Goal: Check status: Check status

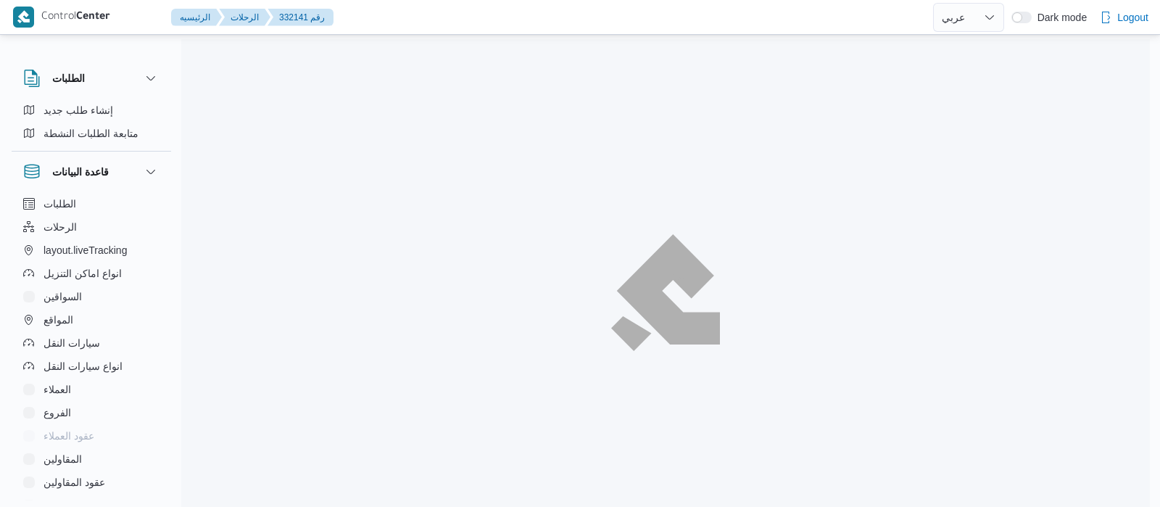
select select "ar"
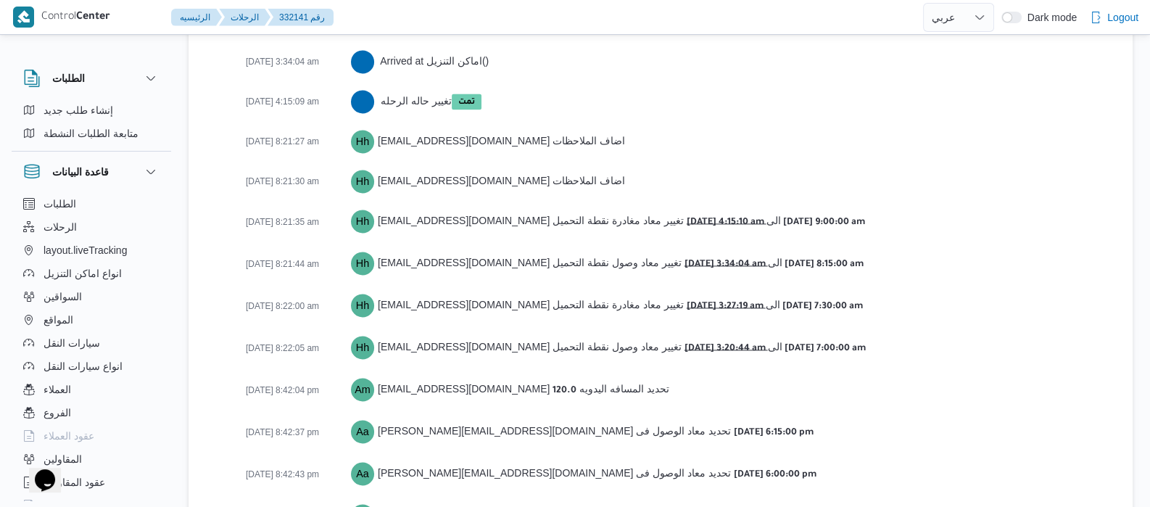
scroll to position [2536, 0]
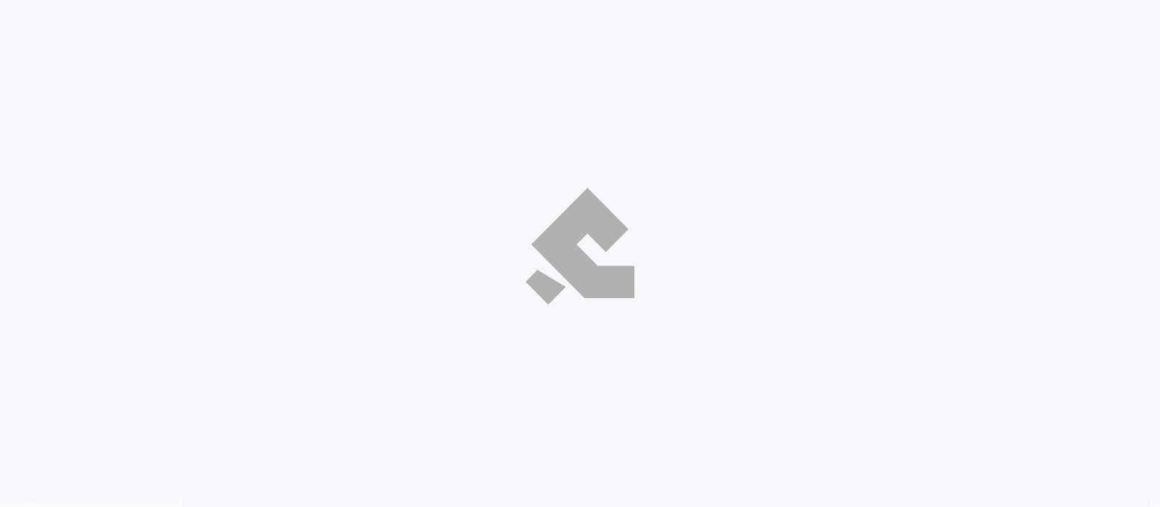
select select "ar"
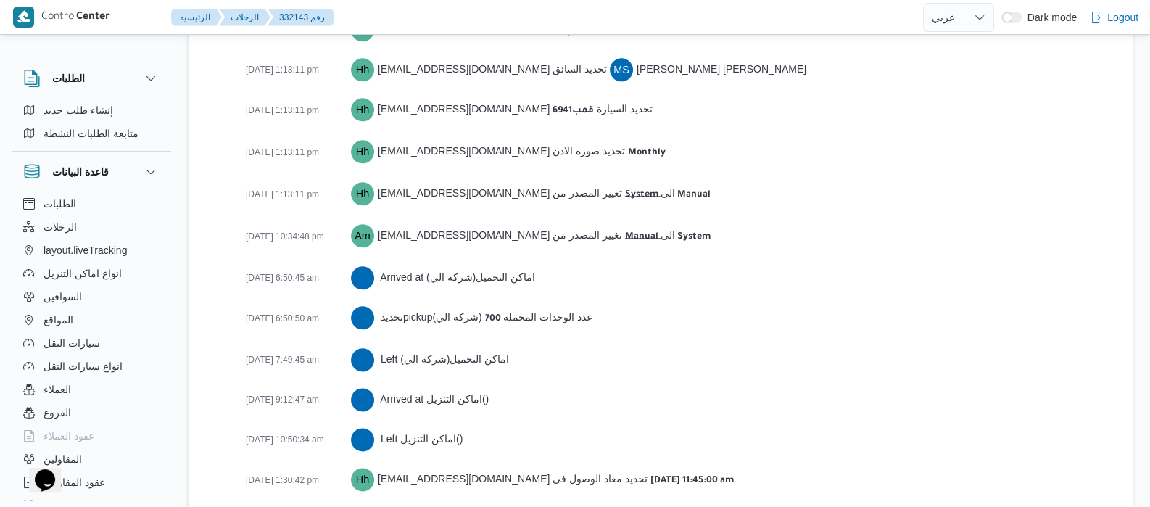
scroll to position [2402, 0]
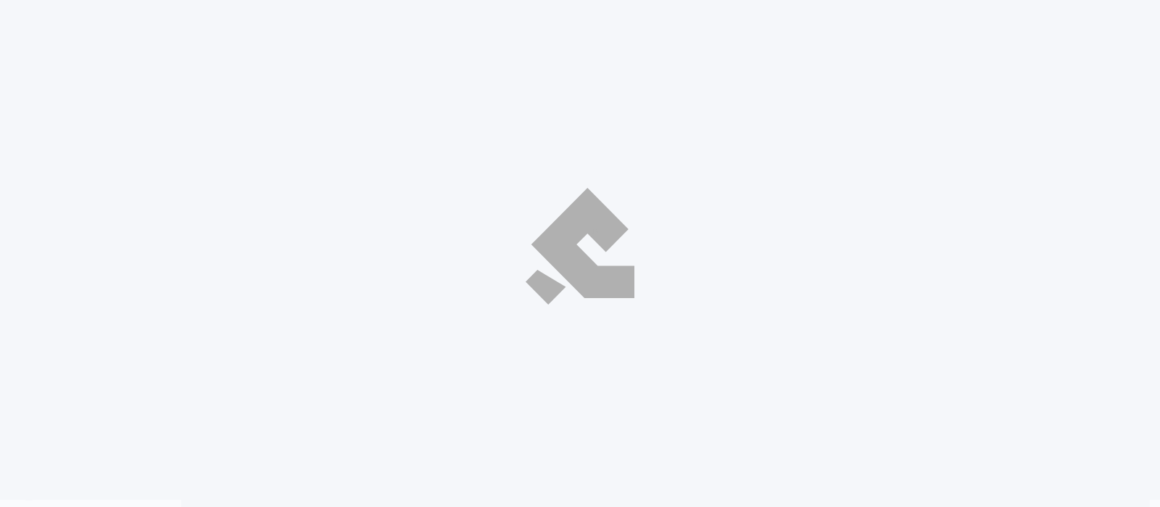
select select "ar"
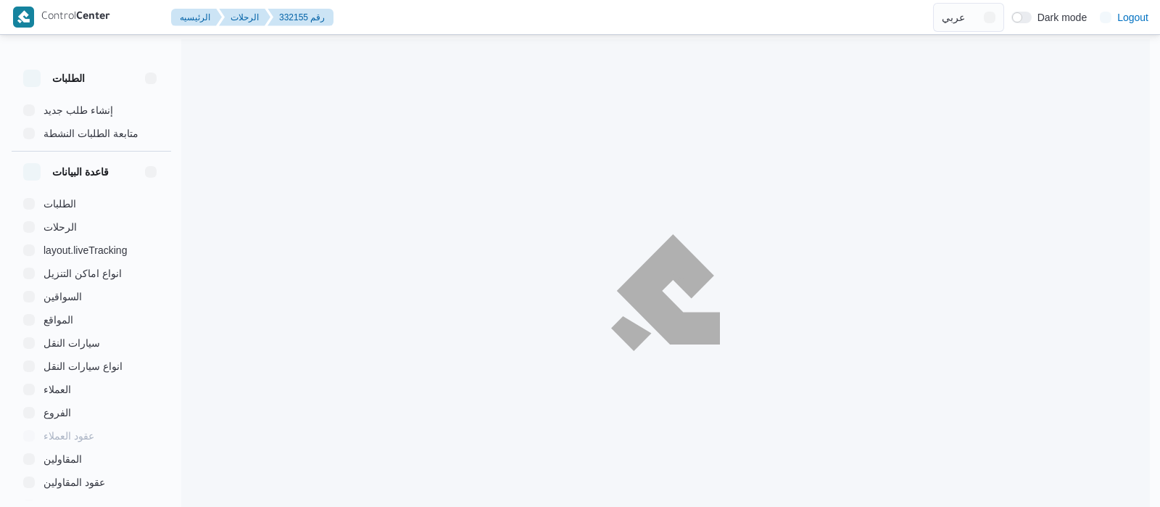
select select "ar"
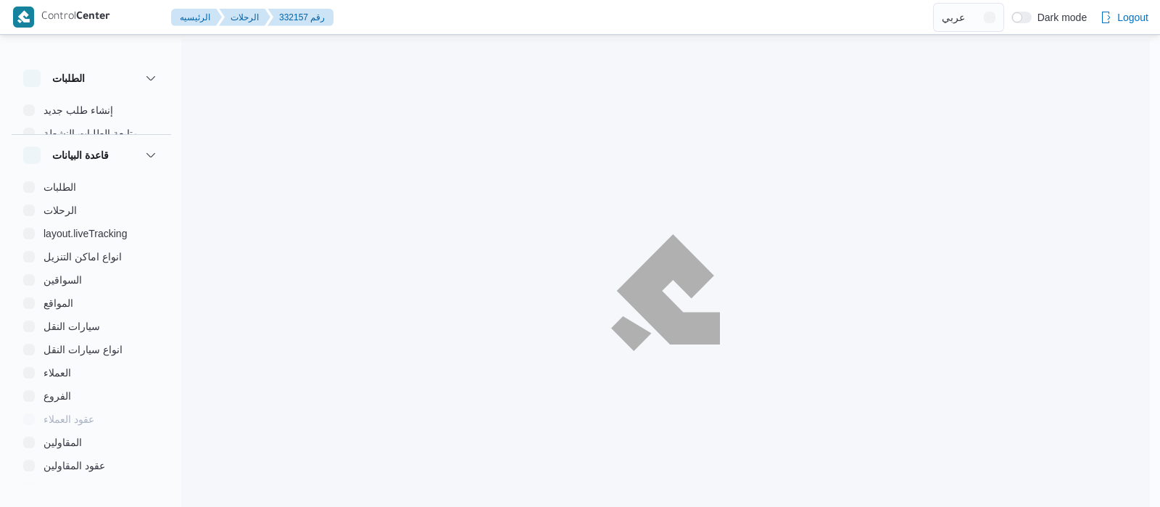
select select "ar"
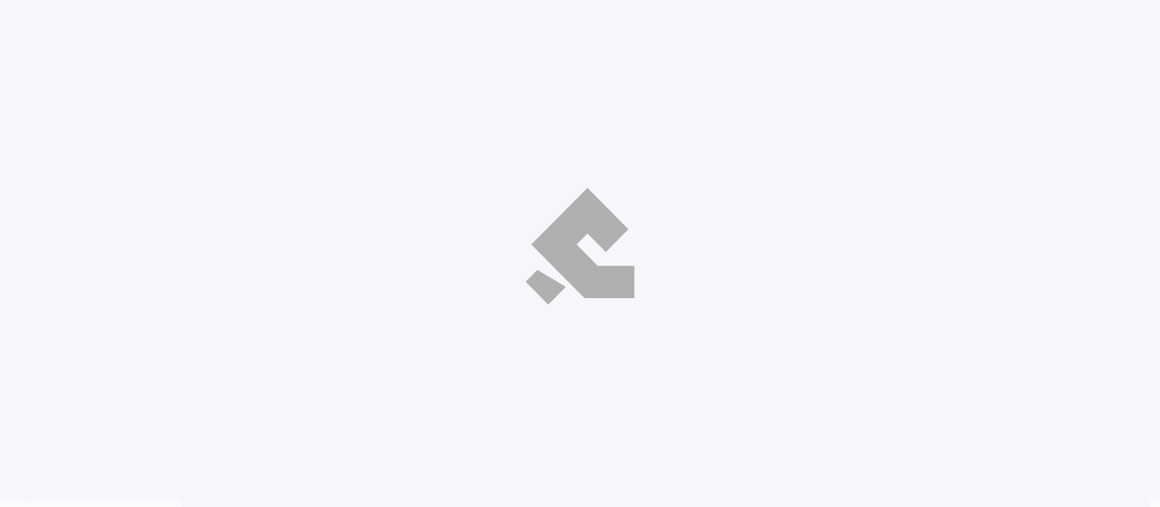
select select "ar"
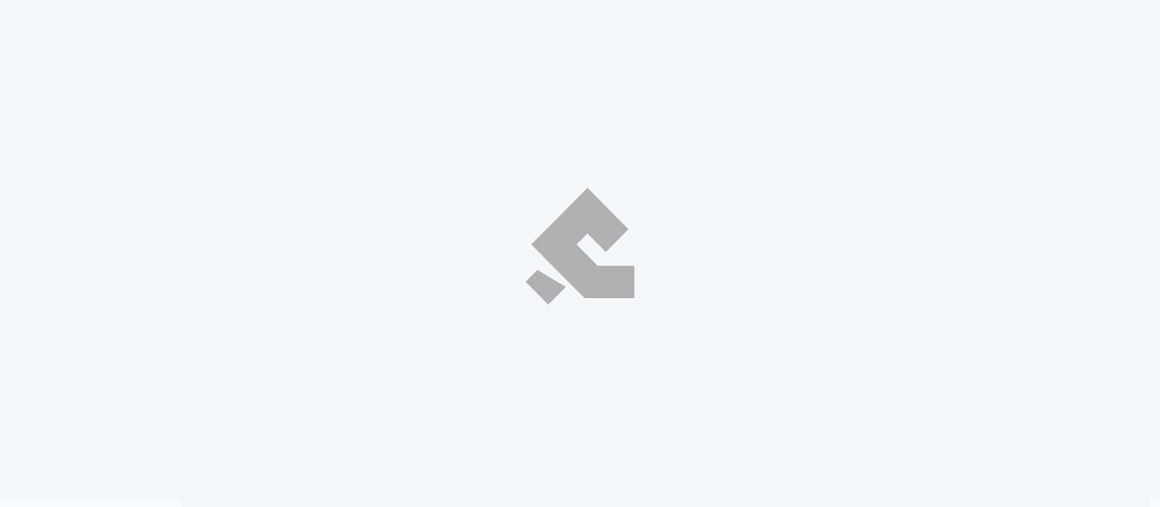
select select "ar"
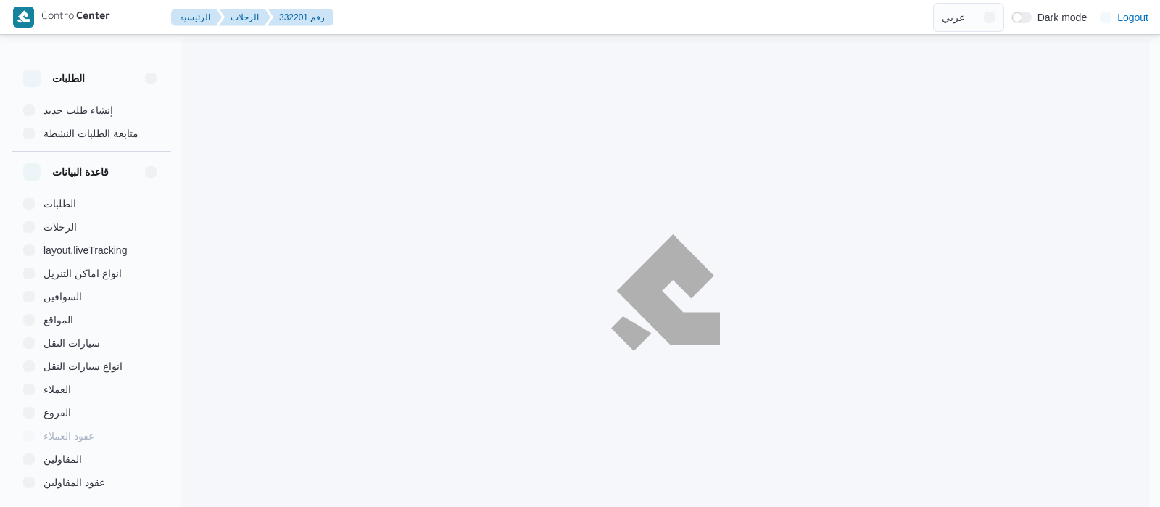
select select "ar"
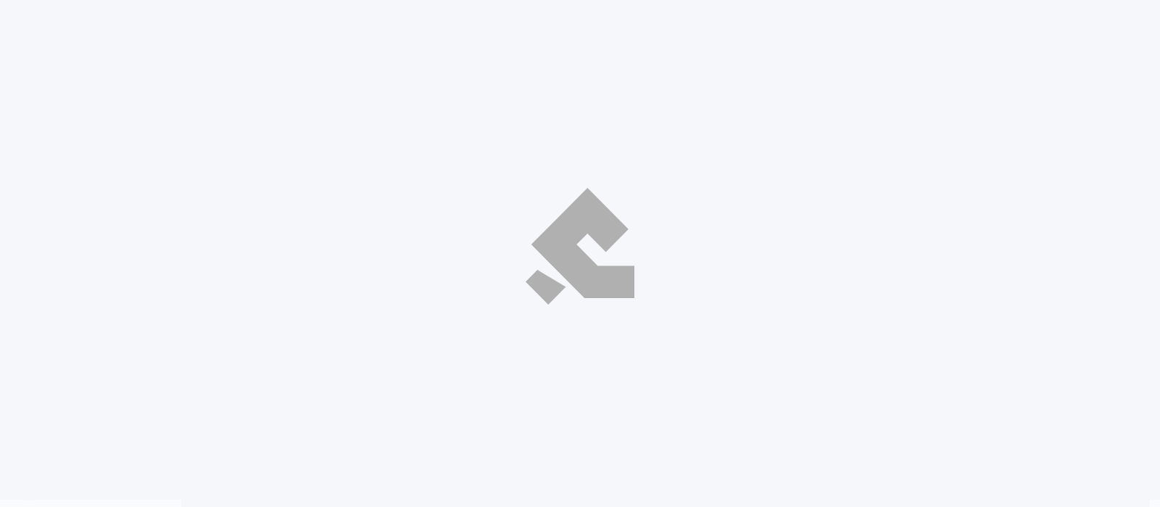
select select "ar"
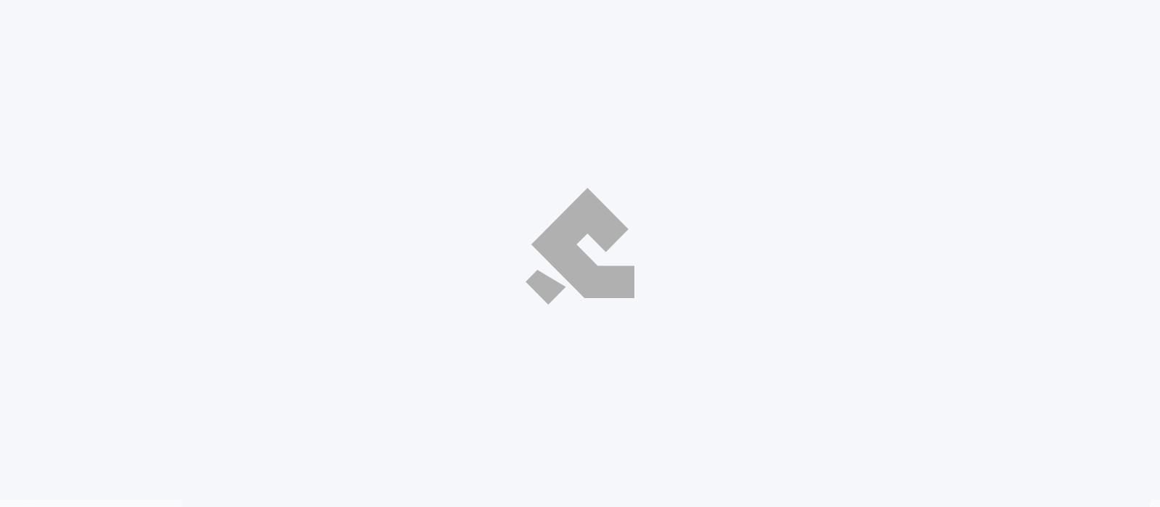
select select "ar"
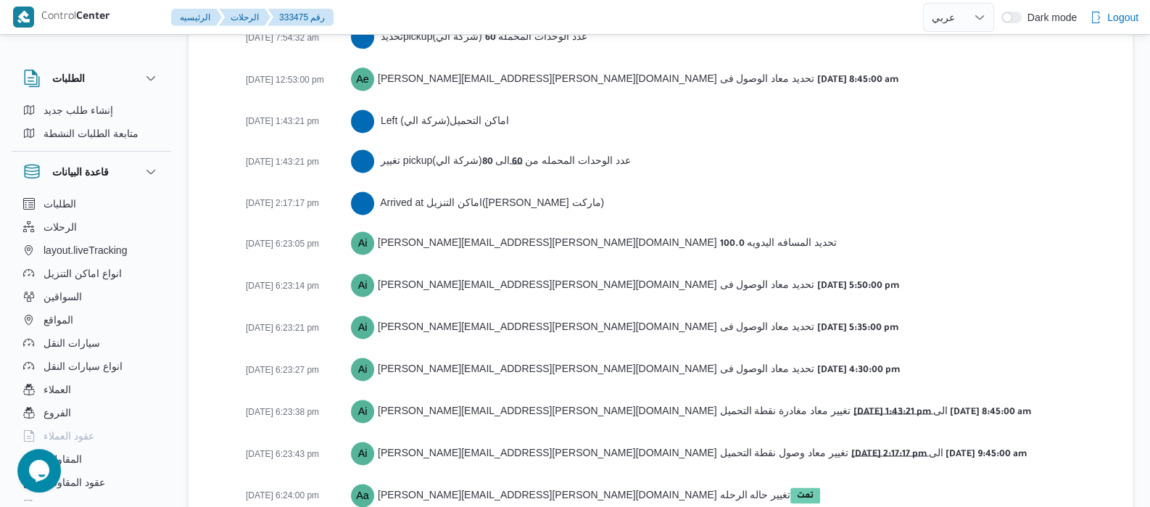
scroll to position [2535, 0]
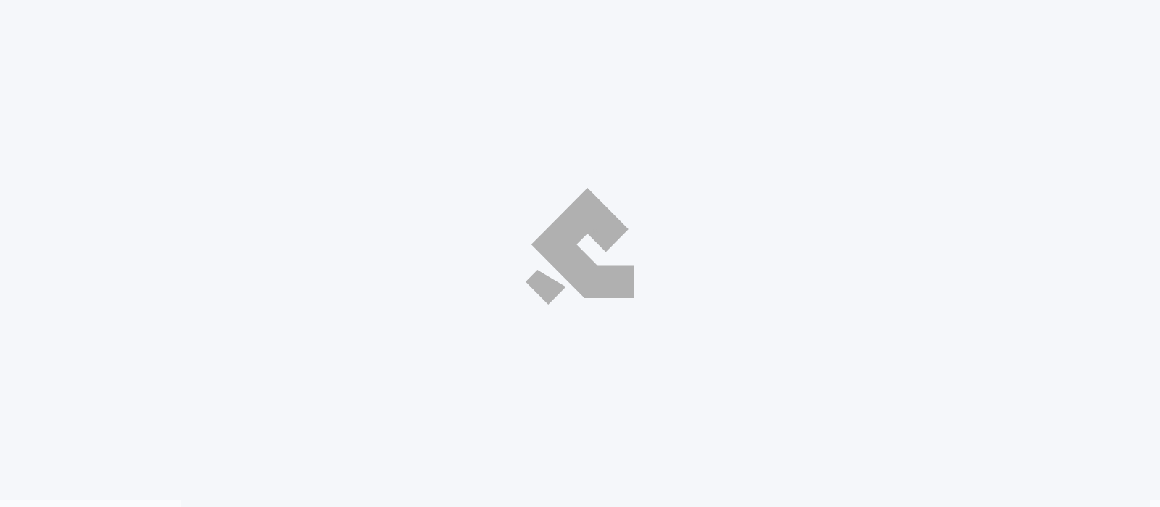
select select "ar"
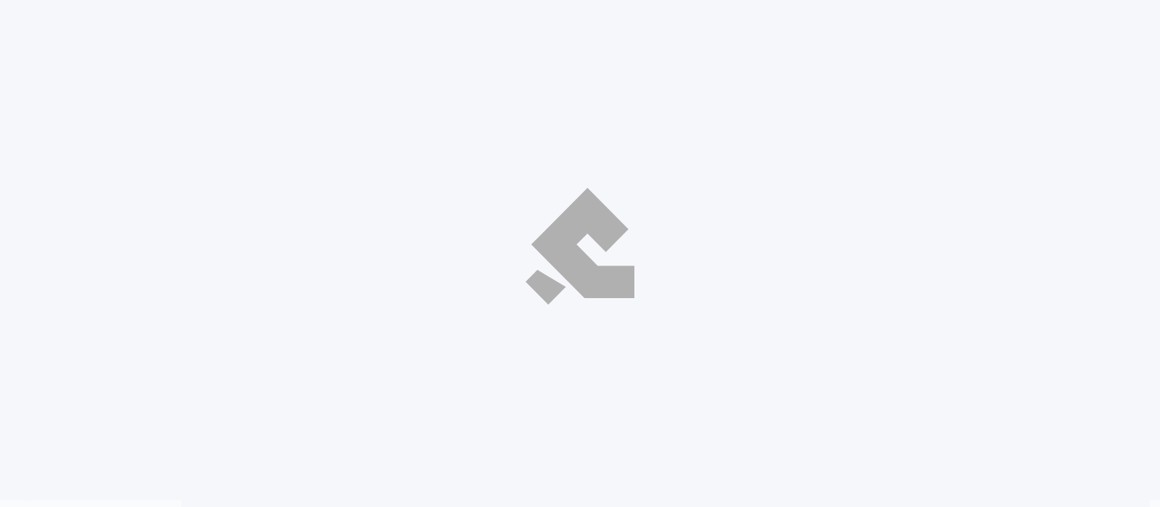
select select "ar"
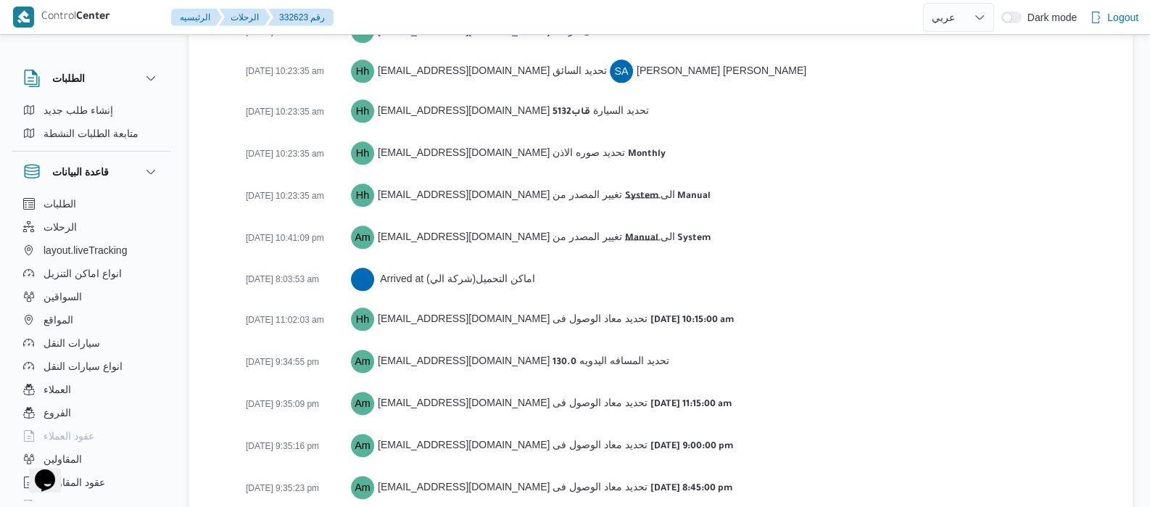
scroll to position [2323, 0]
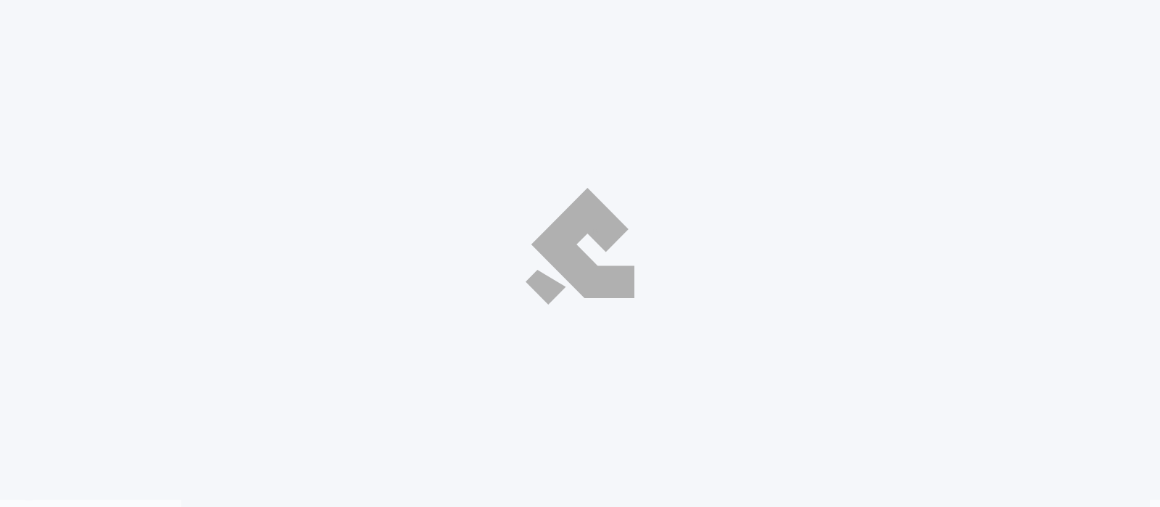
select select "ar"
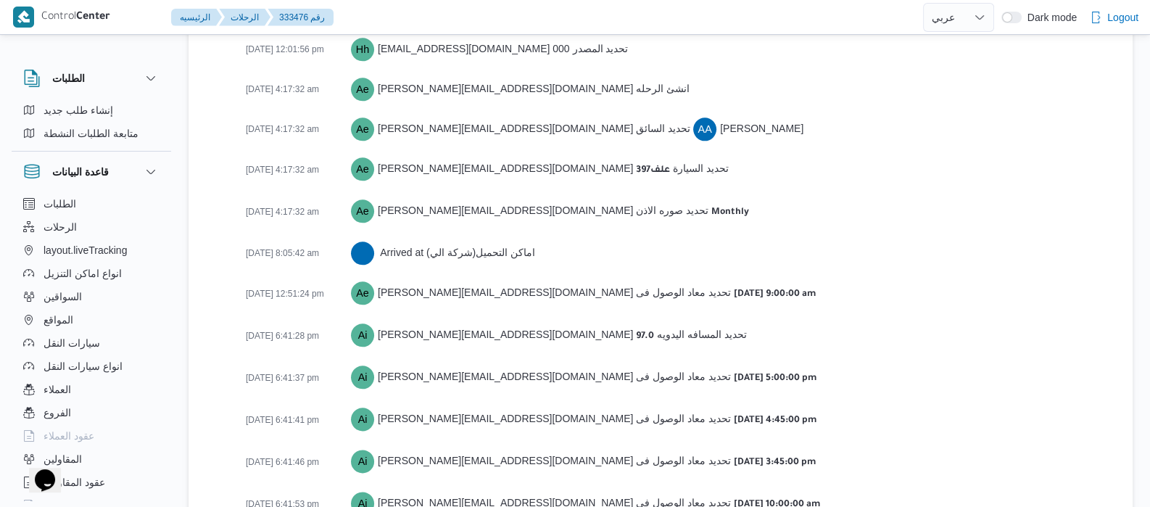
scroll to position [2072, 0]
